Goal: Information Seeking & Learning: Learn about a topic

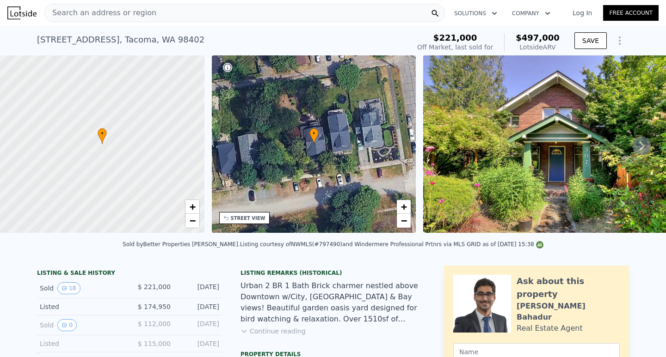
click at [100, 10] on span "Search an address or region" at bounding box center [100, 12] width 111 height 11
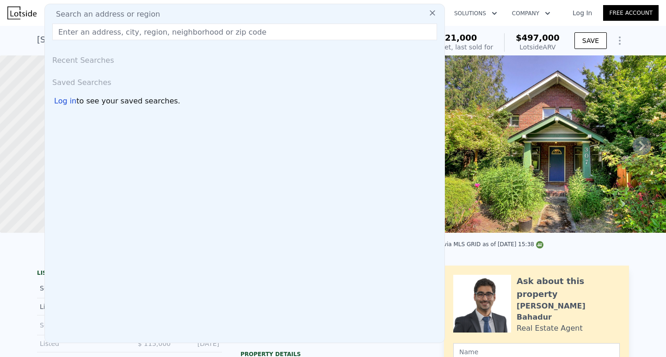
drag, startPoint x: 100, startPoint y: 10, endPoint x: 67, endPoint y: 28, distance: 37.7
click at [67, 28] on input "text" at bounding box center [244, 32] width 385 height 17
paste input "310 S 29th St"
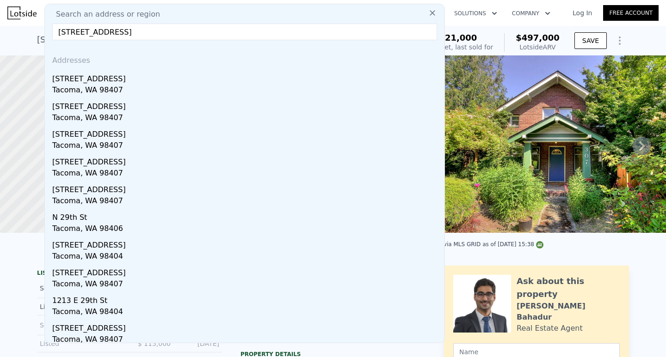
type input "310 S 29th St Tacoma, WA"
click at [428, 12] on icon at bounding box center [432, 12] width 9 height 9
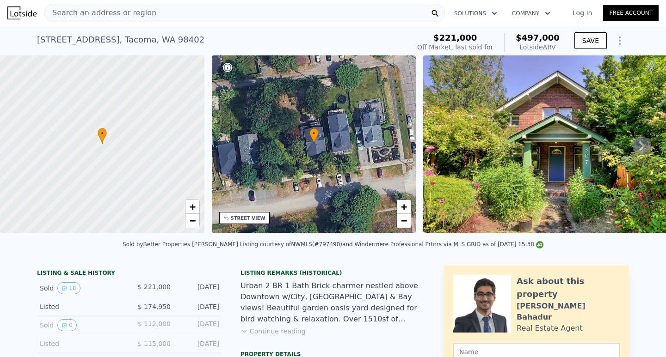
click at [162, 7] on div "Search an address or region" at bounding box center [244, 13] width 400 height 18
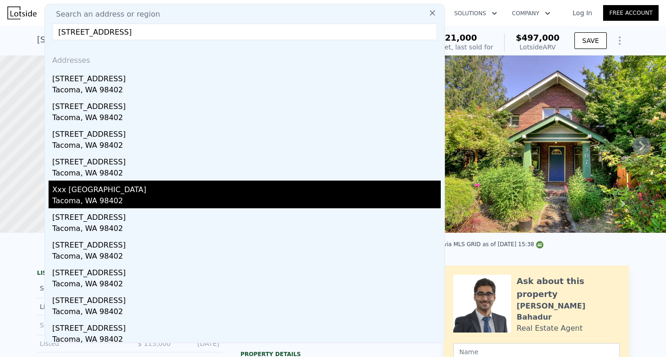
type input "2312 Tacoma Ave St Tacoma, WA 98402"
click at [261, 197] on div "Tacoma, WA 98402" at bounding box center [246, 202] width 388 height 13
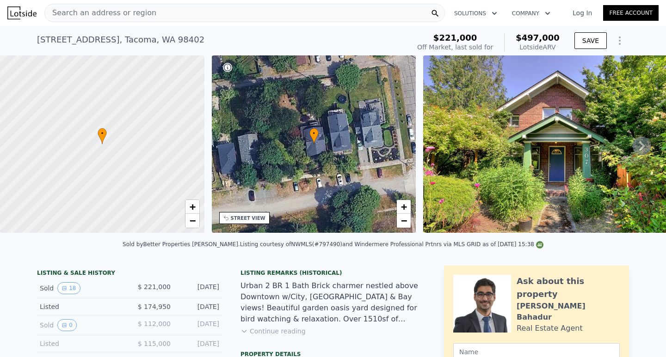
click at [123, 15] on span "Search an address or region" at bounding box center [100, 12] width 111 height 11
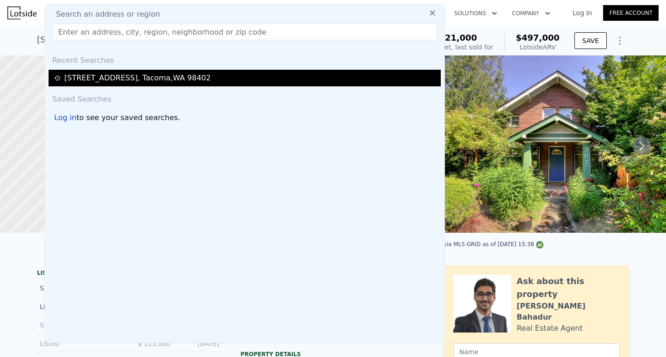
click at [176, 76] on div "307 S 29th St , Tacoma , WA 98402" at bounding box center [246, 78] width 384 height 11
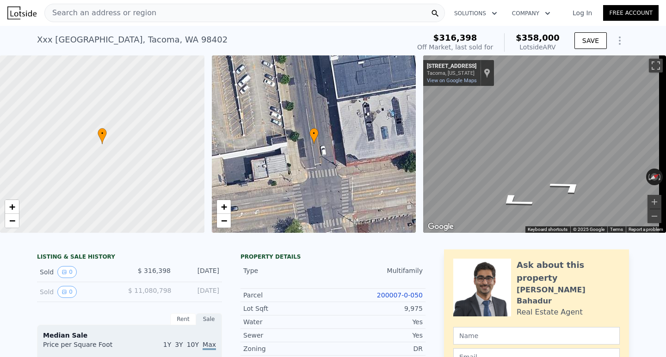
click at [192, 12] on div "Search an address or region" at bounding box center [244, 13] width 400 height 18
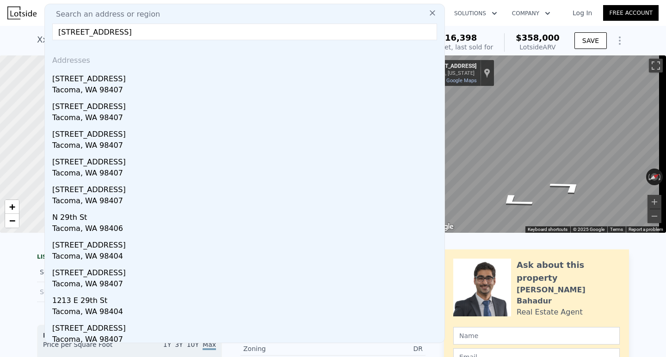
drag, startPoint x: 69, startPoint y: 32, endPoint x: 62, endPoint y: 35, distance: 7.9
click at [62, 35] on input "310 S 29th St Tacoma, WA 98042" at bounding box center [244, 32] width 385 height 17
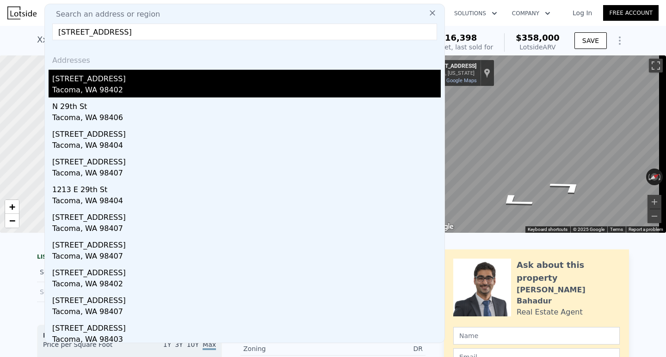
type input "307 S 29th St Tacoma, WA 98042"
click at [196, 91] on div "Tacoma, WA 98402" at bounding box center [246, 91] width 388 height 13
type input "4"
type input "1244"
type input "1904"
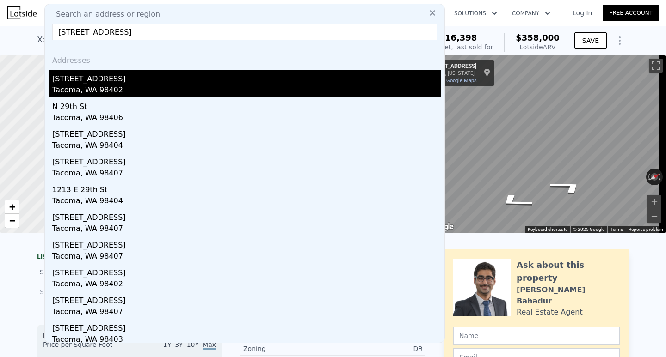
type input "6450"
type input "9750"
type input "$ 497,000"
type input "6"
type input "$ 221,596"
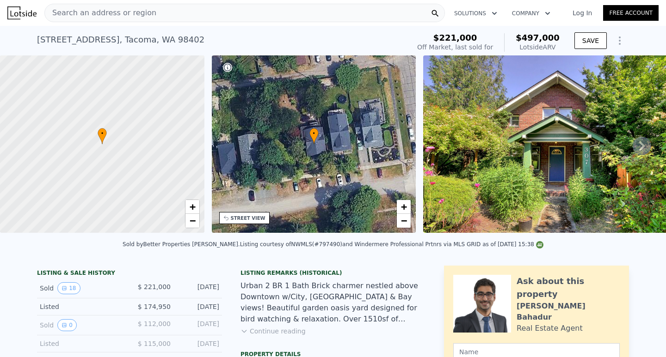
click at [99, 13] on span "Search an address or region" at bounding box center [100, 12] width 111 height 11
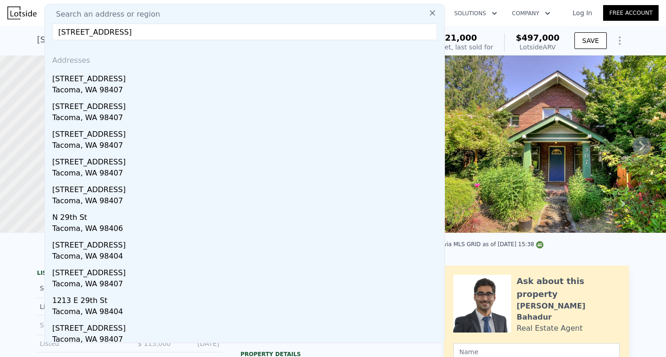
type input "310 S 29th St Tacoma"
click at [3, 37] on div "307 S 29th St , Tacoma , WA 98402 Sold Jul 2015 for $221k (~ARV $497k ) $221,00…" at bounding box center [333, 41] width 666 height 30
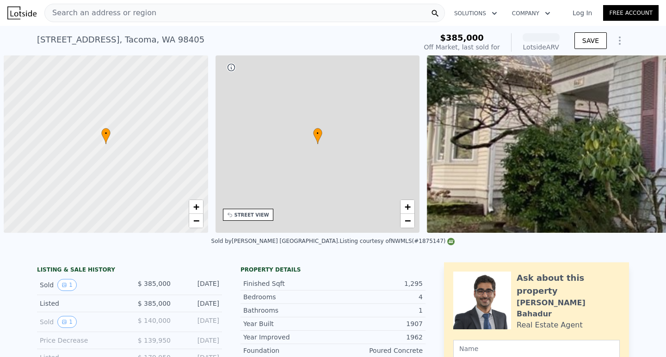
scroll to position [0, 4]
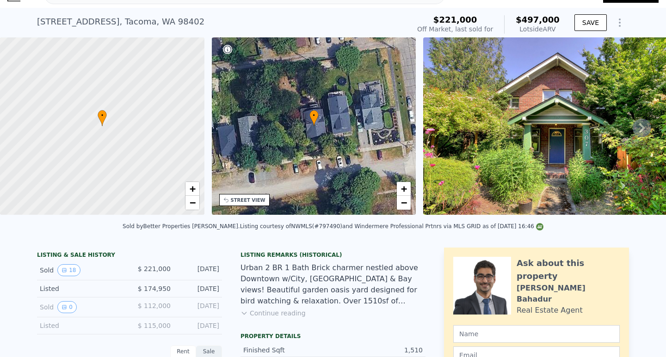
scroll to position [3, 0]
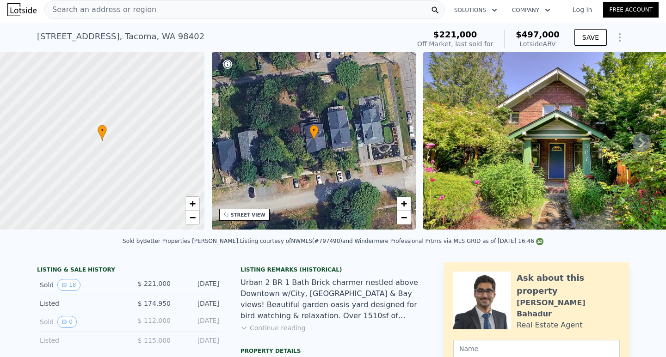
click at [189, 8] on div "Search an address or region" at bounding box center [244, 9] width 400 height 18
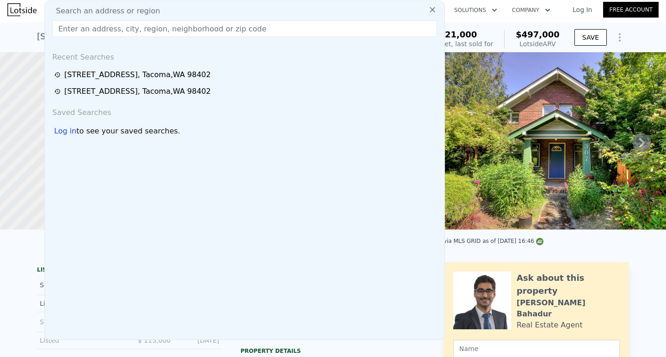
drag, startPoint x: 189, startPoint y: 8, endPoint x: 128, endPoint y: 26, distance: 64.1
click at [128, 26] on input "text" at bounding box center [244, 28] width 385 height 17
paste input "21624 30th Ave S, Seattle, WA 98198"
type input "21624 30th Ave S, Seattle, WA 98198"
click at [426, 12] on rect at bounding box center [432, 10] width 13 height 13
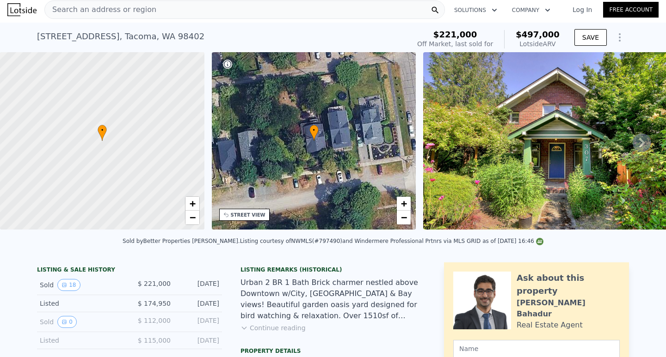
click at [206, 7] on div "Search an address or region" at bounding box center [244, 9] width 400 height 18
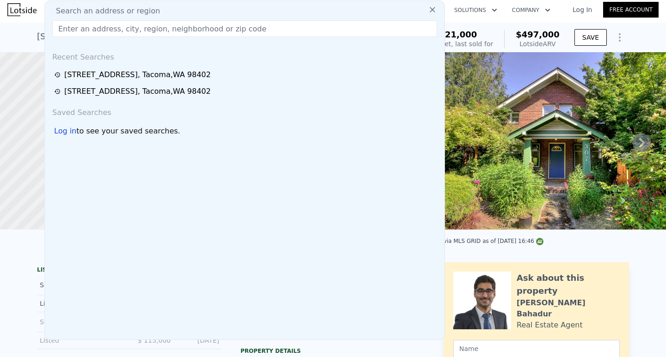
type input "21624 30th Ave S, Seattle, WA 98198"
click at [10, 40] on div "307 S 29th St , Tacoma , WA 98402 Sold Jul 2015 for $221k (~ARV $497k ) $221,00…" at bounding box center [333, 38] width 666 height 30
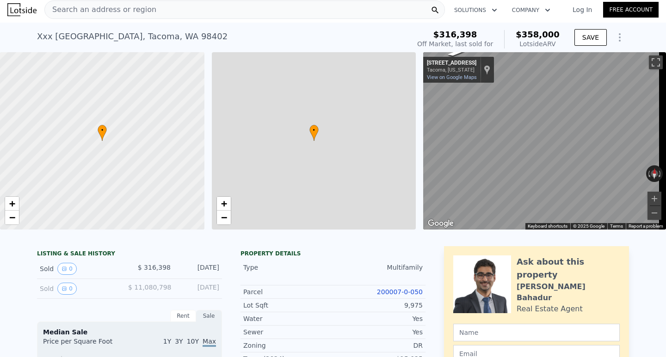
type input "3"
type input "968"
type input "1468"
type input "6500"
type input "$ 358,000"
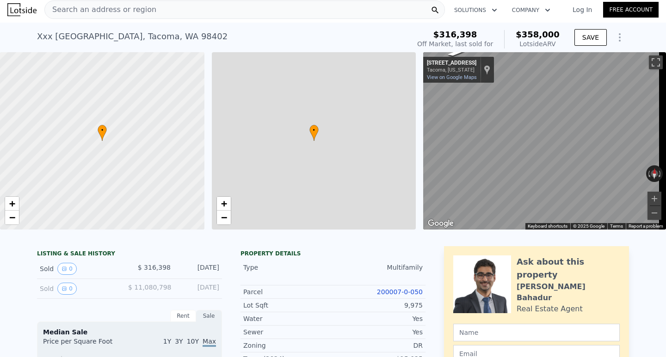
type input "4"
type input "-$ 6,363"
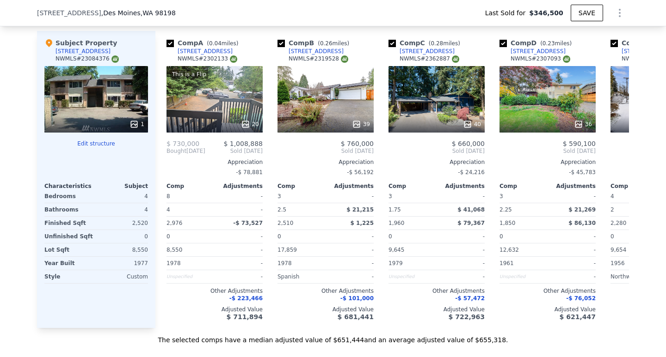
click at [75, 99] on div "1" at bounding box center [96, 99] width 104 height 67
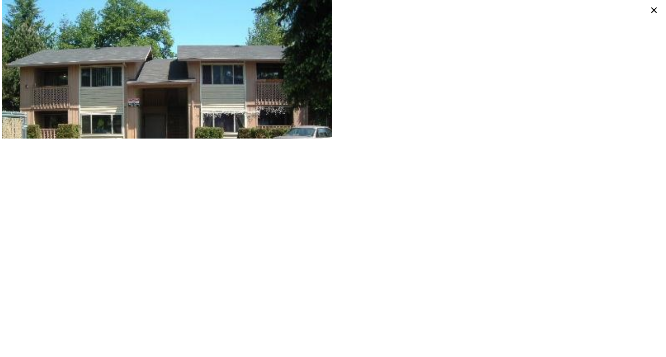
type input "$ 682,000"
type input "$ 260,239"
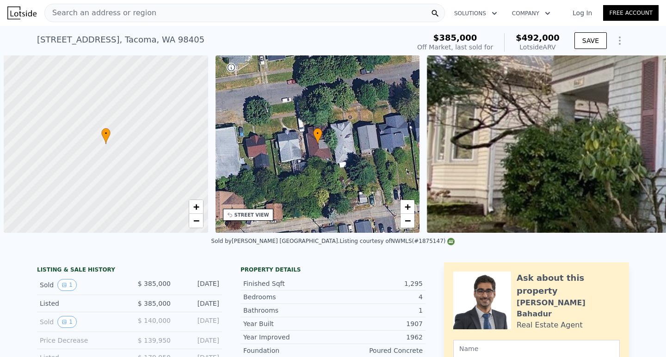
scroll to position [0, 4]
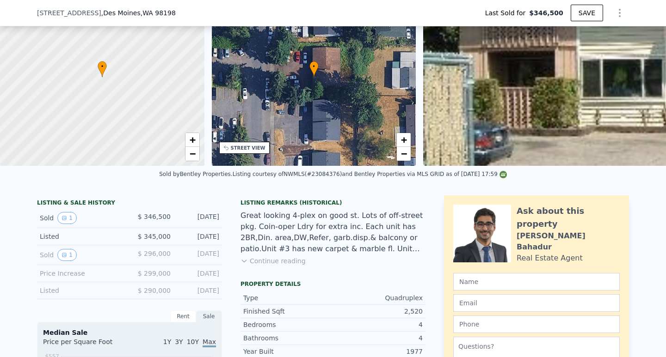
scroll to position [92, 0]
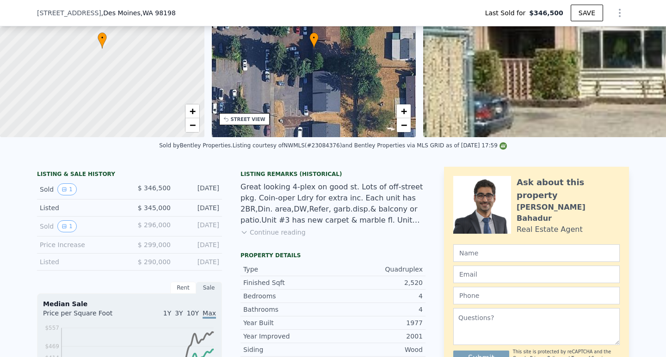
click at [264, 237] on button "Continue reading" at bounding box center [272, 232] width 65 height 9
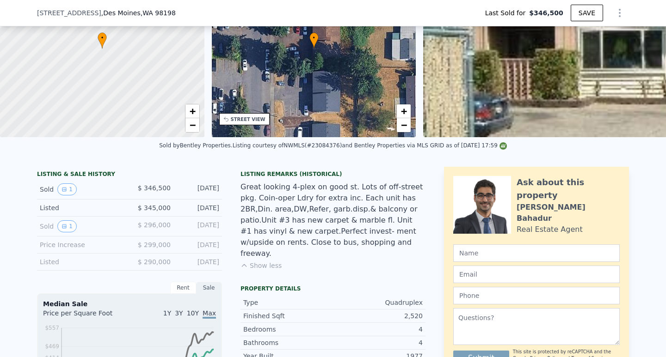
type input "$ 682,000"
type input "$ 260,239"
